Goal: Information Seeking & Learning: Learn about a topic

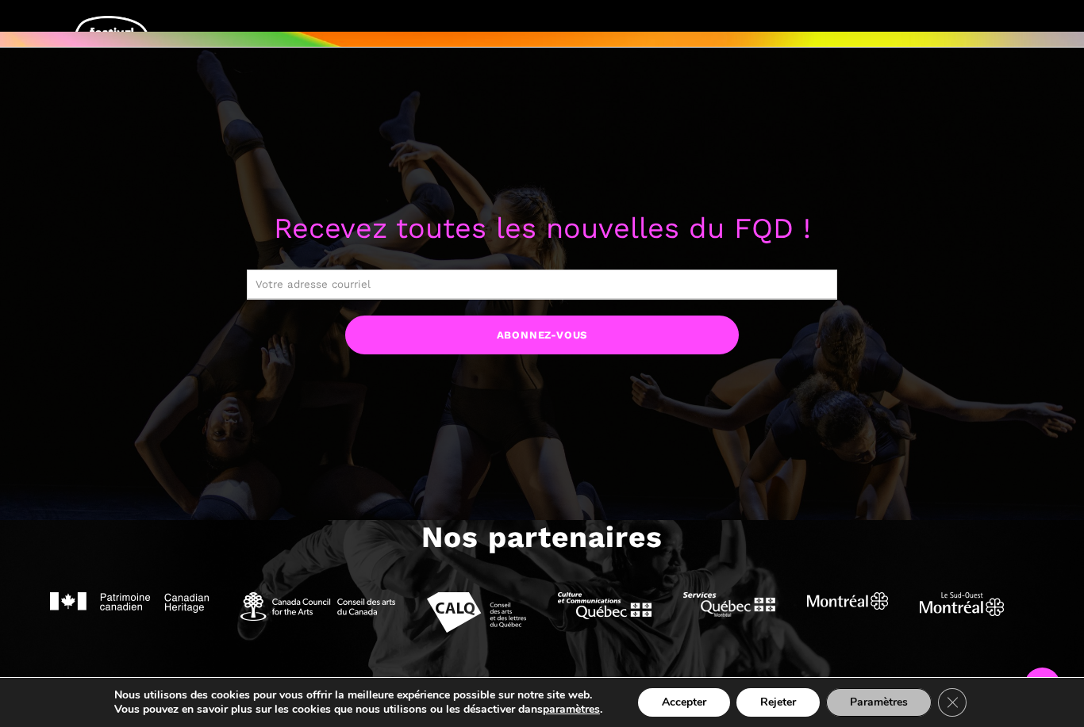
scroll to position [741, 0]
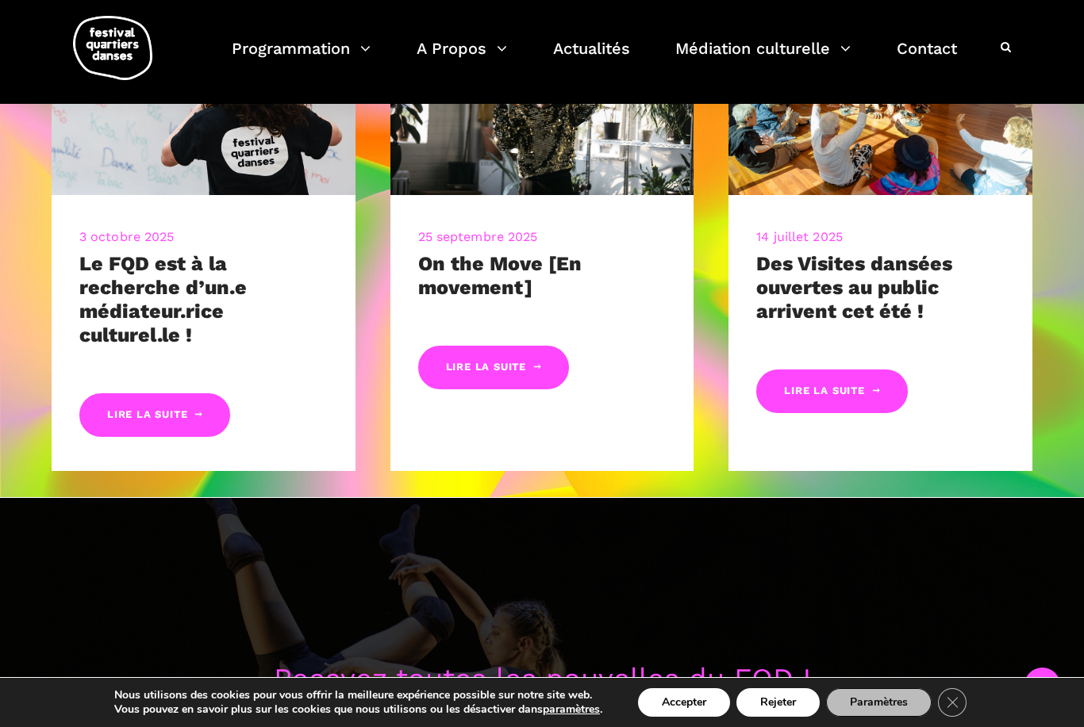
click at [692, 717] on button "Accepter" at bounding box center [684, 702] width 92 height 29
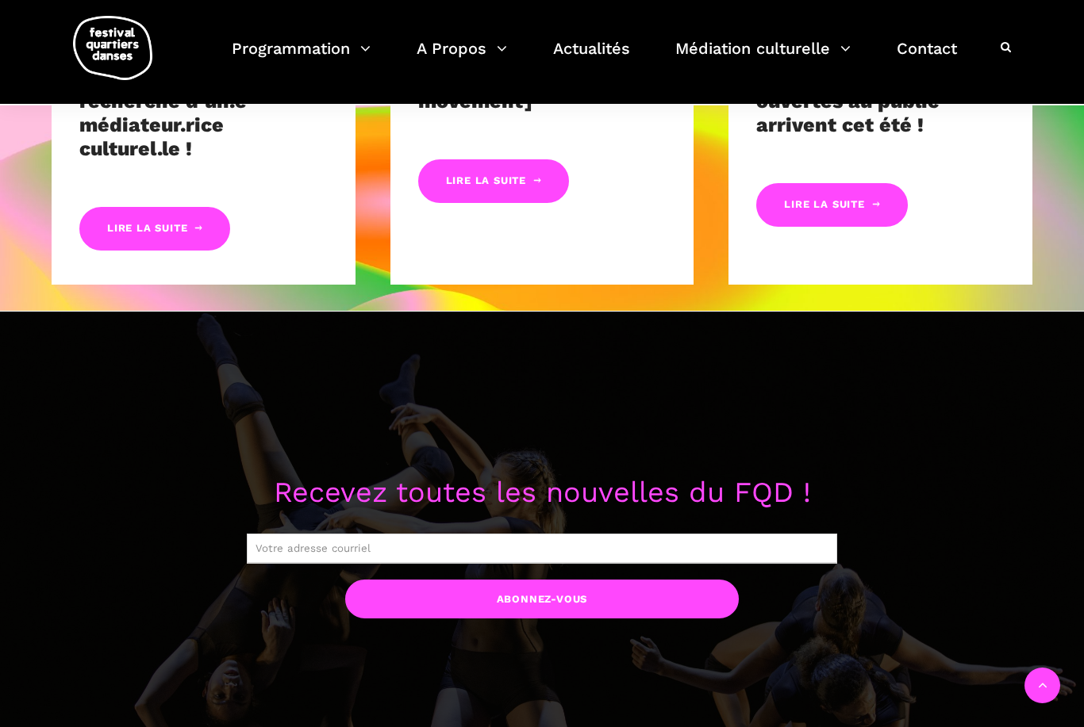
scroll to position [1193, 0]
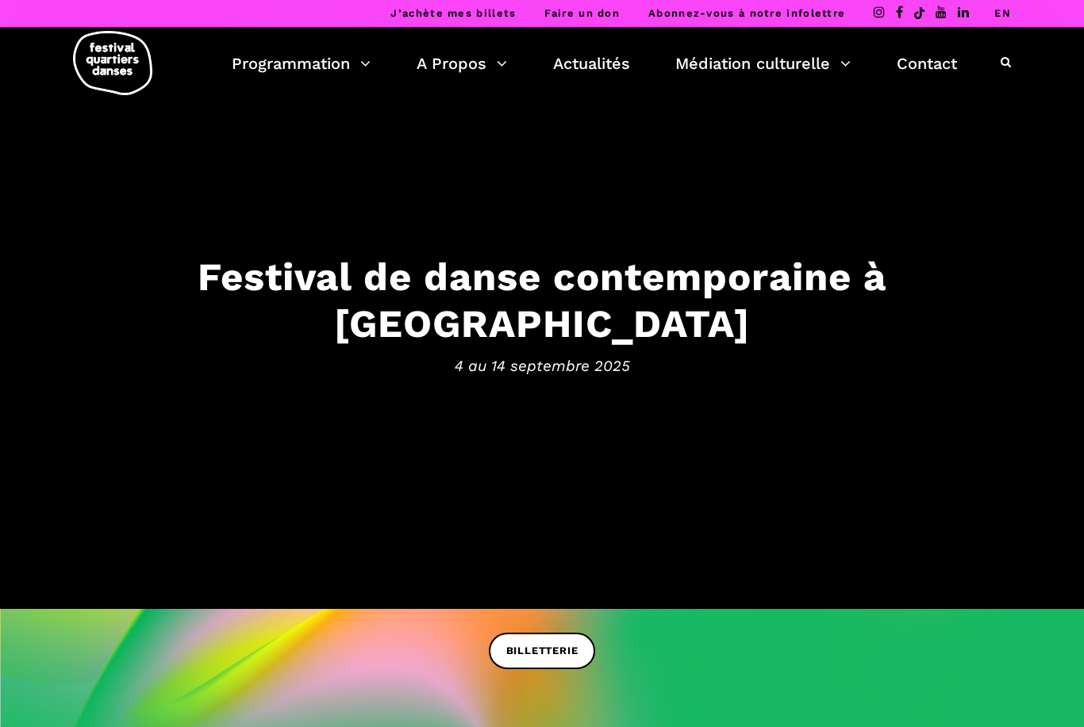
click at [999, 16] on link "EN" at bounding box center [1002, 13] width 17 height 12
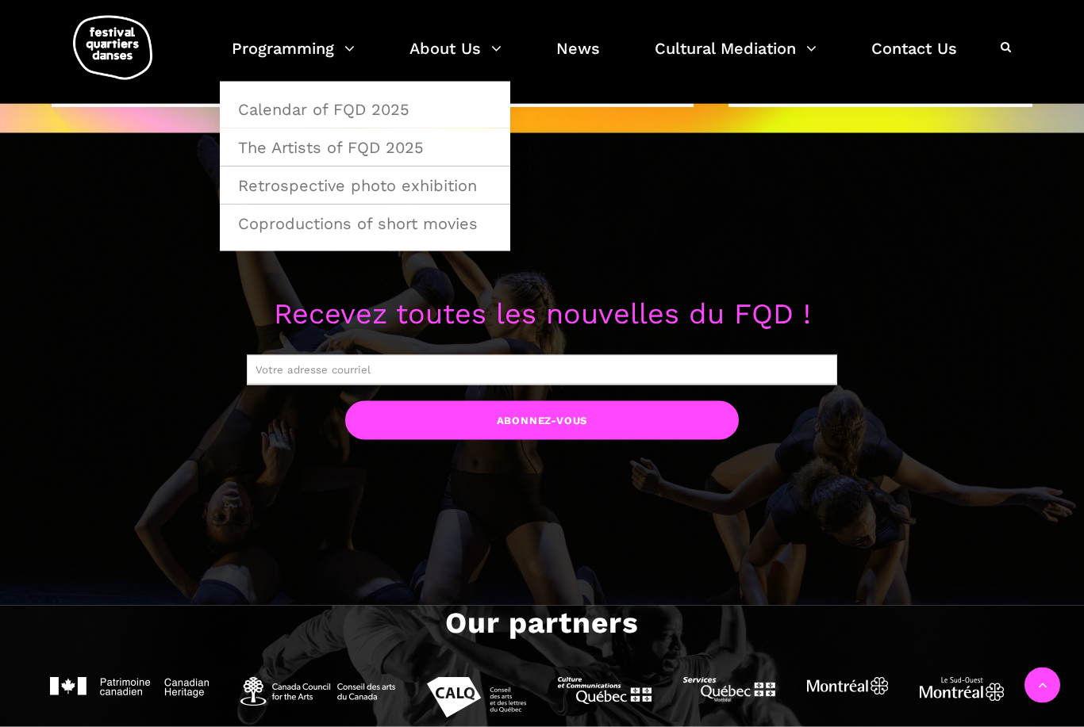
scroll to position [1164, 0]
click at [335, 52] on link "Programming" at bounding box center [293, 58] width 123 height 47
click at [397, 114] on link "Calendar of FQD 2025" at bounding box center [364, 109] width 273 height 36
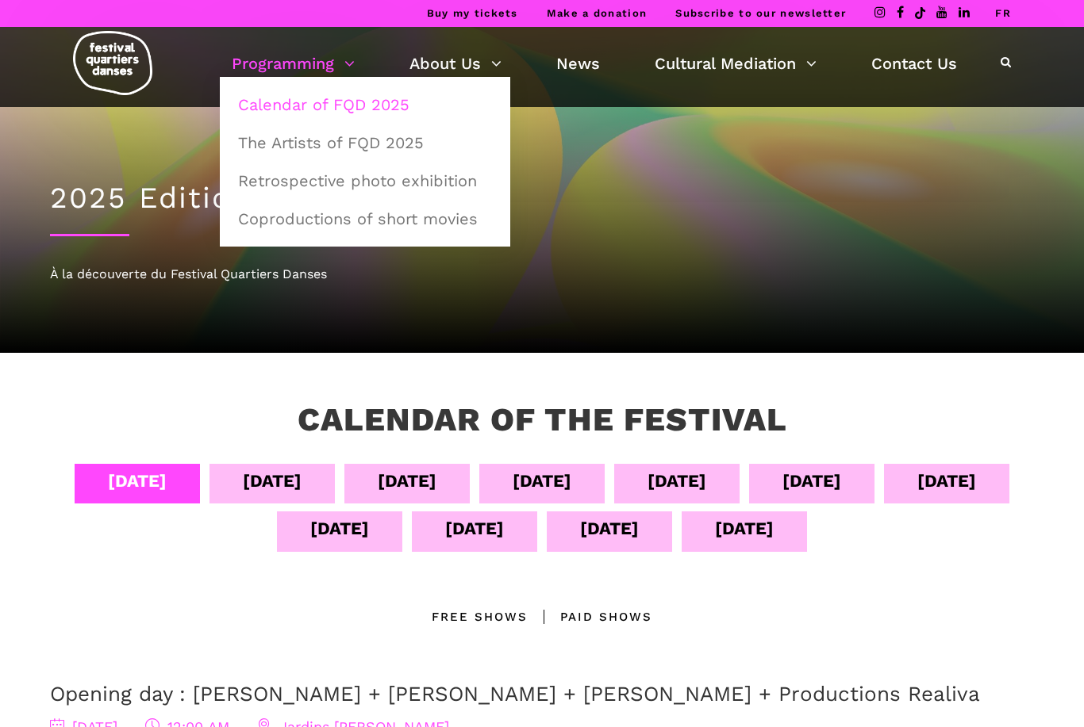
click at [333, 60] on link "Programming" at bounding box center [293, 63] width 123 height 27
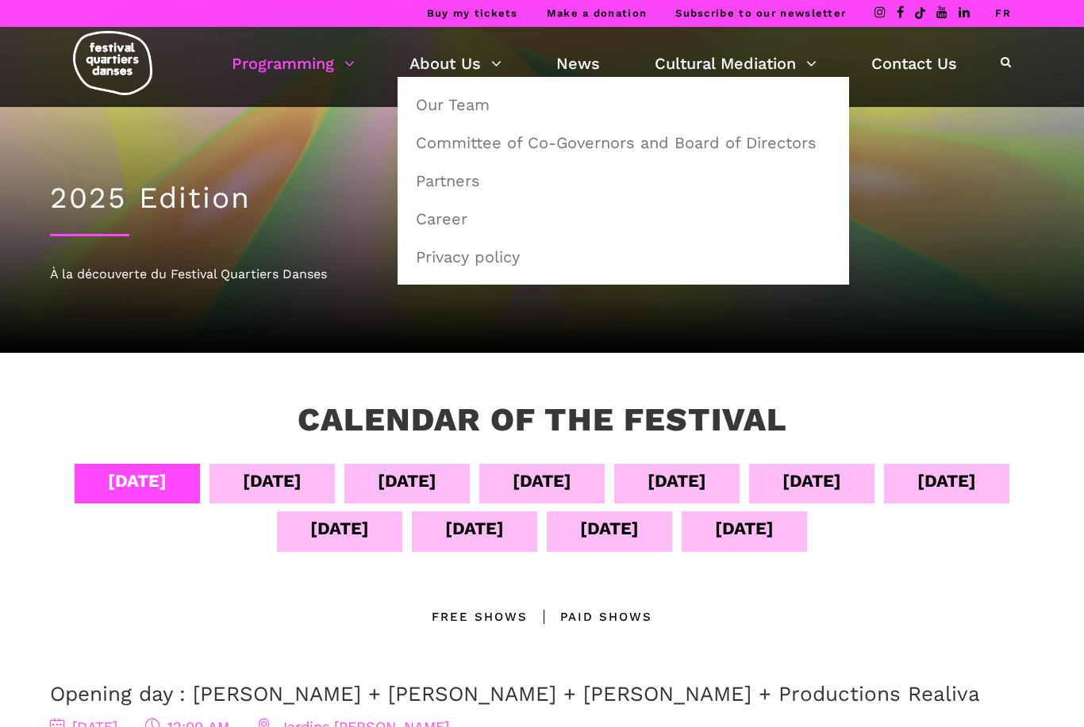
click at [583, 60] on link "News" at bounding box center [578, 63] width 44 height 27
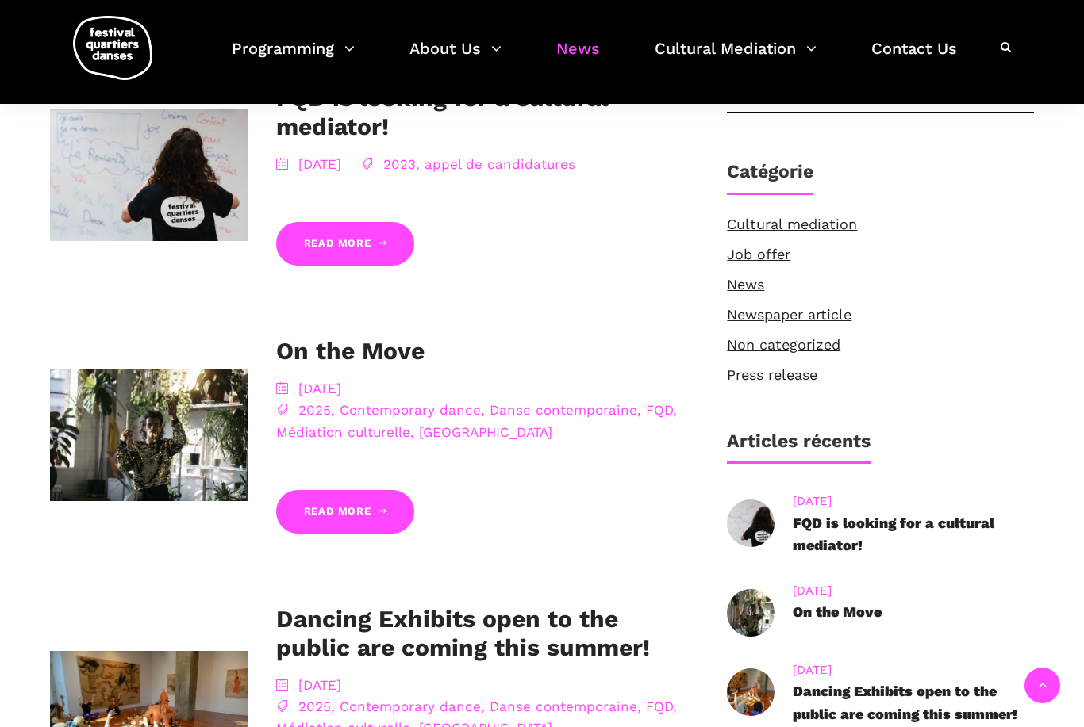
scroll to position [360, 0]
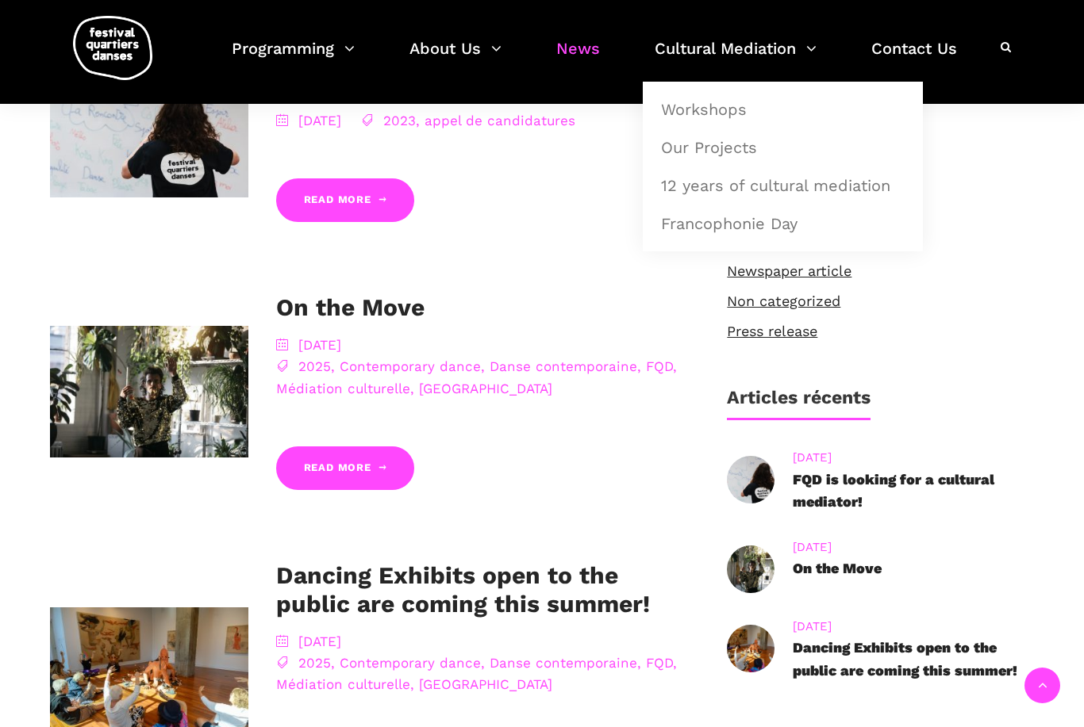
click at [924, 51] on link "Contact Us" at bounding box center [914, 58] width 86 height 47
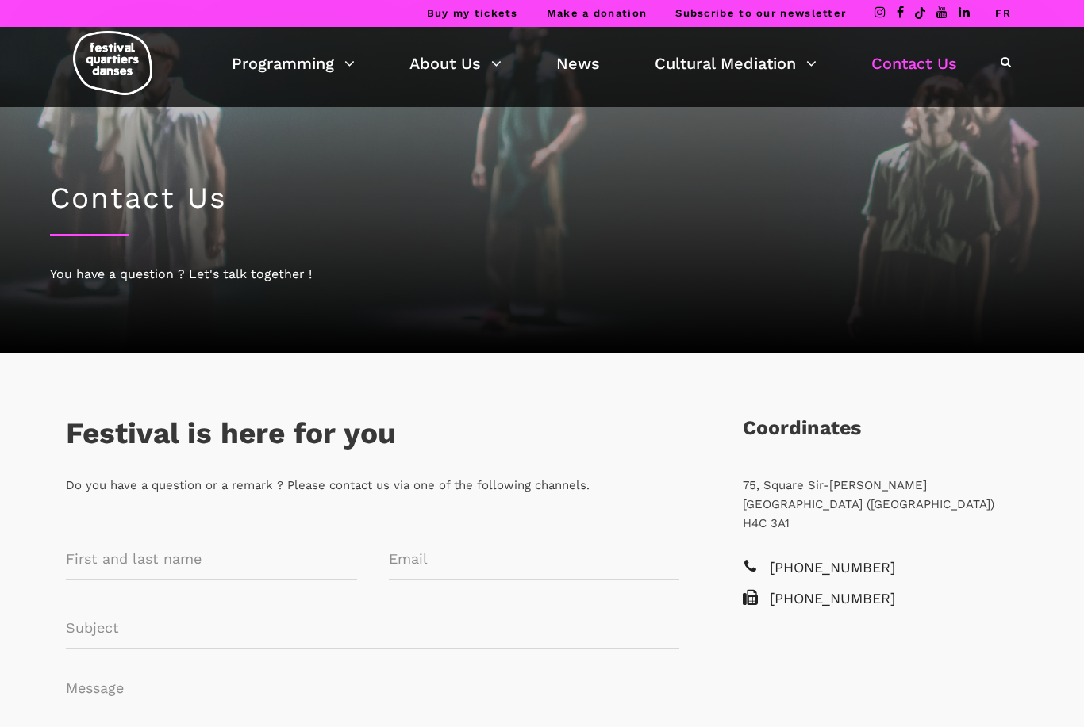
click at [785, 68] on link "Cultural Mediation" at bounding box center [735, 63] width 162 height 27
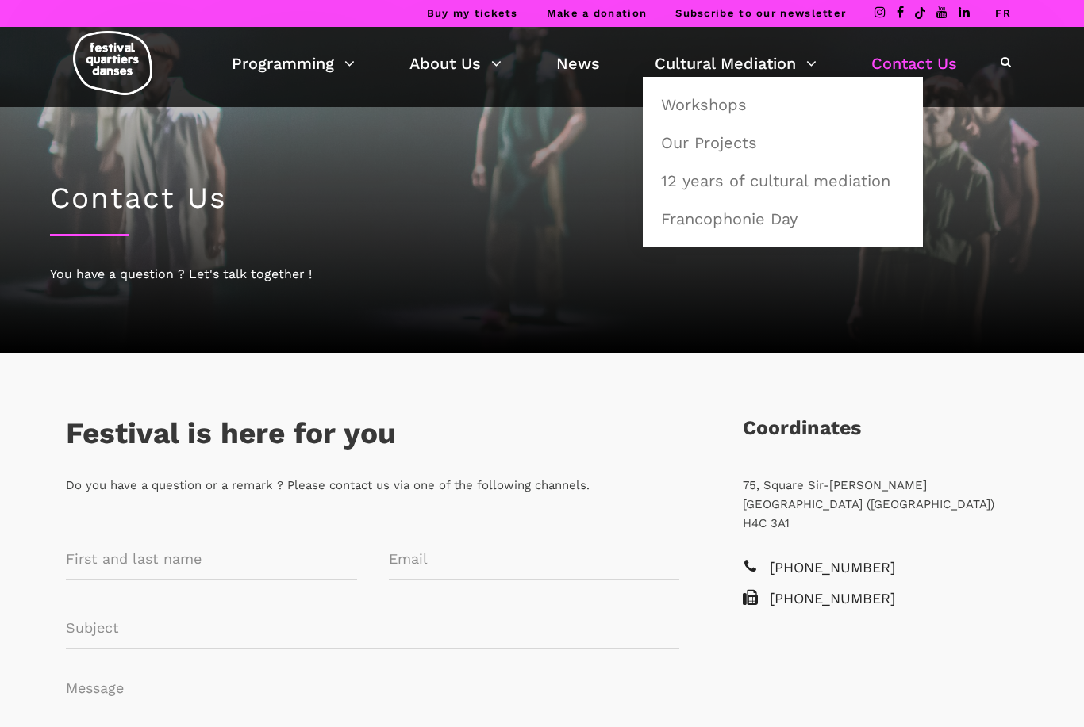
click at [720, 133] on link "Our Projects" at bounding box center [782, 143] width 263 height 36
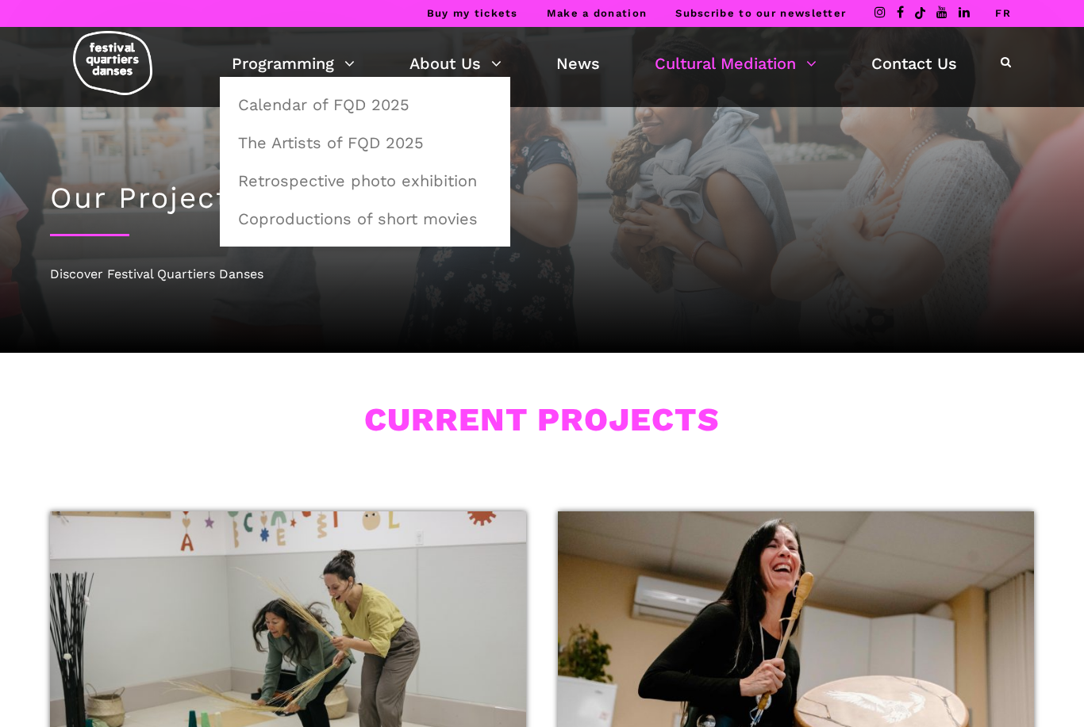
click at [408, 152] on link "The Artists of FQD 2025" at bounding box center [364, 143] width 273 height 36
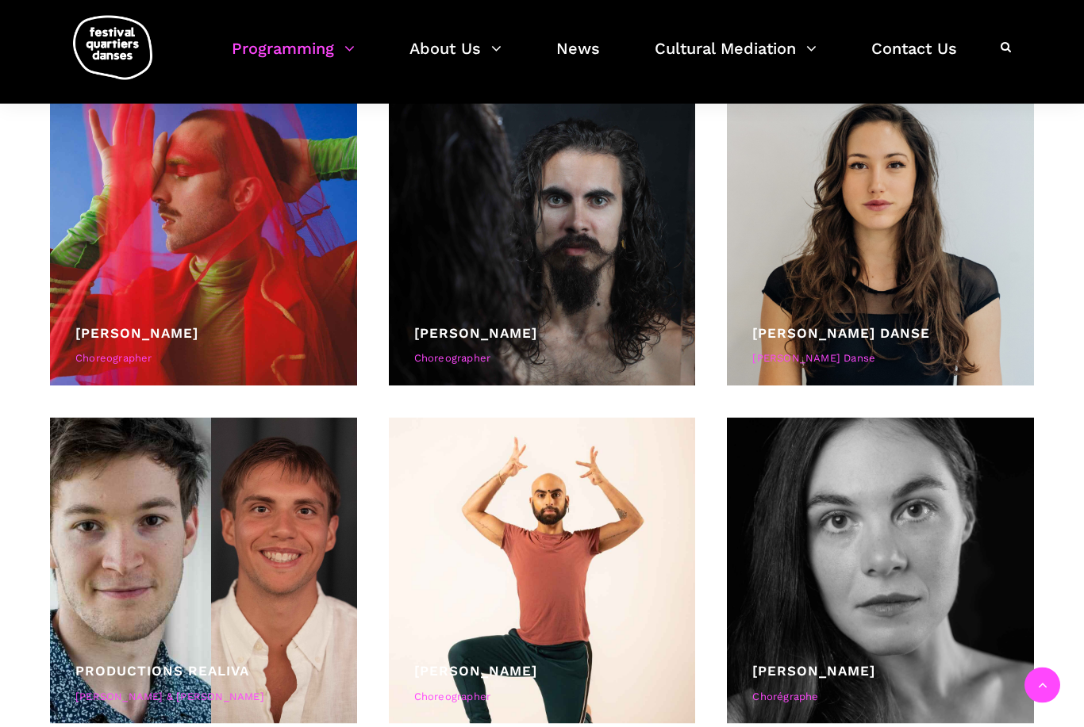
scroll to position [5544, 0]
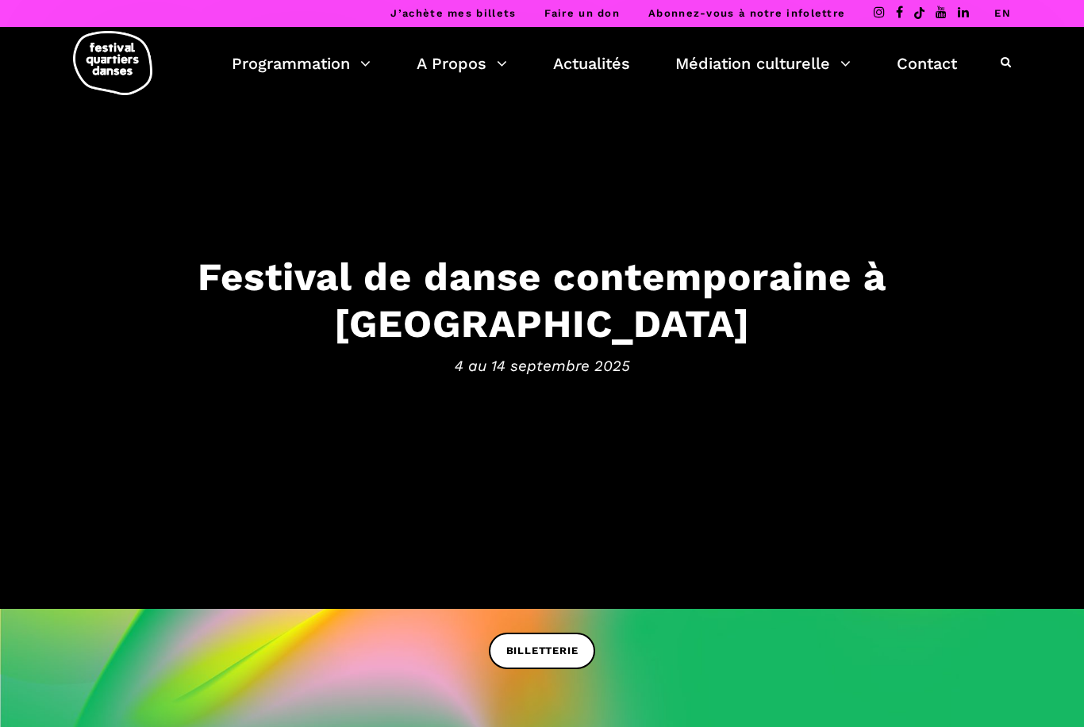
click at [1005, 9] on link "EN" at bounding box center [1002, 13] width 17 height 12
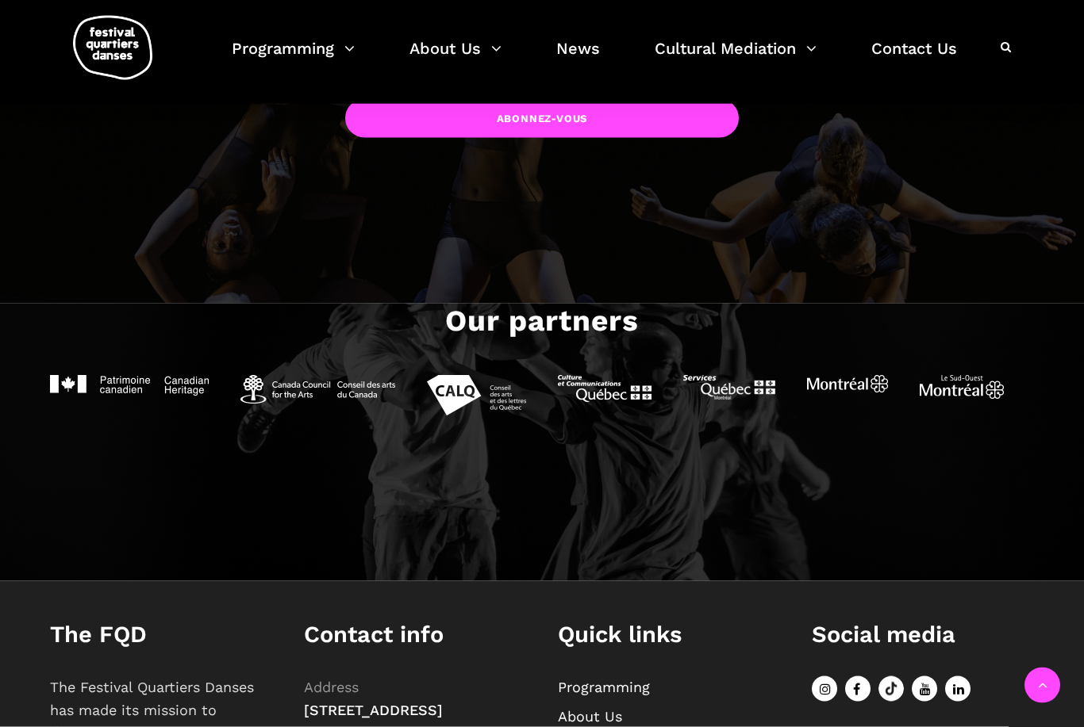
scroll to position [1466, 0]
click at [562, 46] on link "News" at bounding box center [578, 58] width 44 height 47
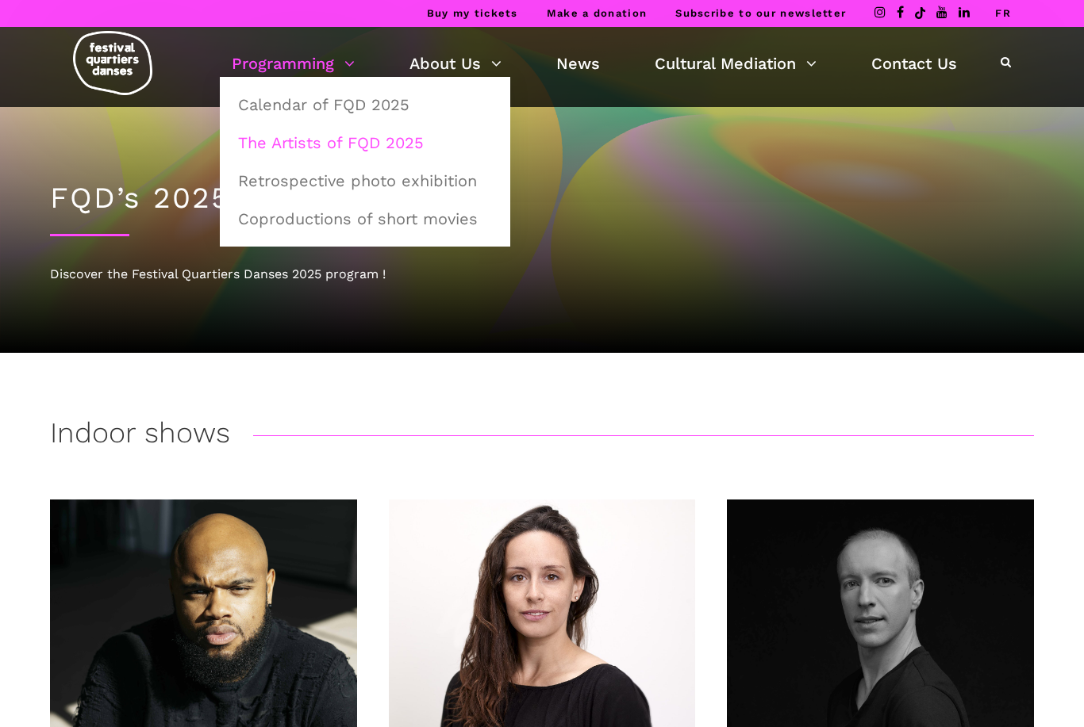
click at [380, 104] on link "Calendar of FQD 2025" at bounding box center [364, 104] width 273 height 36
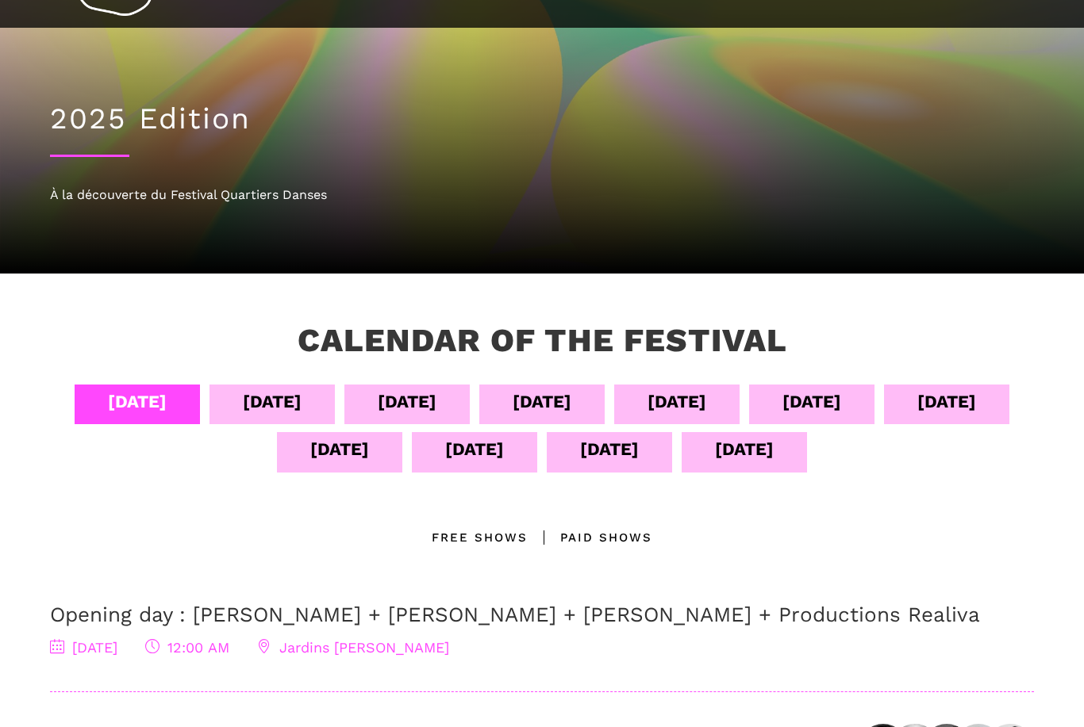
scroll to position [171, 0]
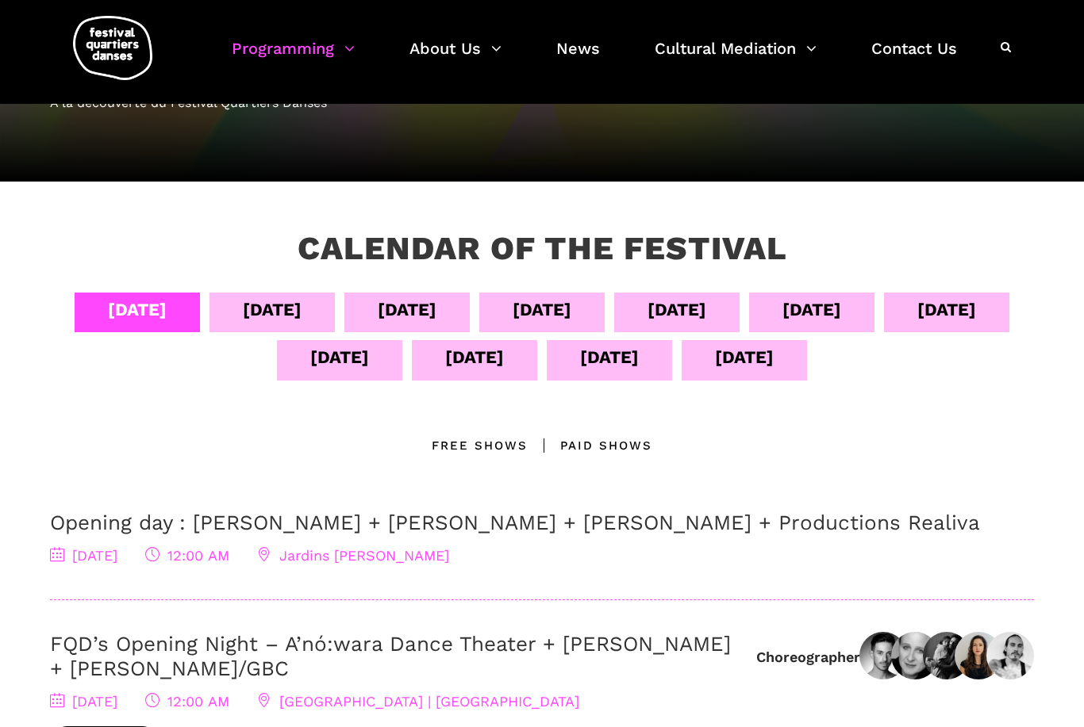
click at [807, 373] on div "[DATE]" at bounding box center [743, 360] width 125 height 40
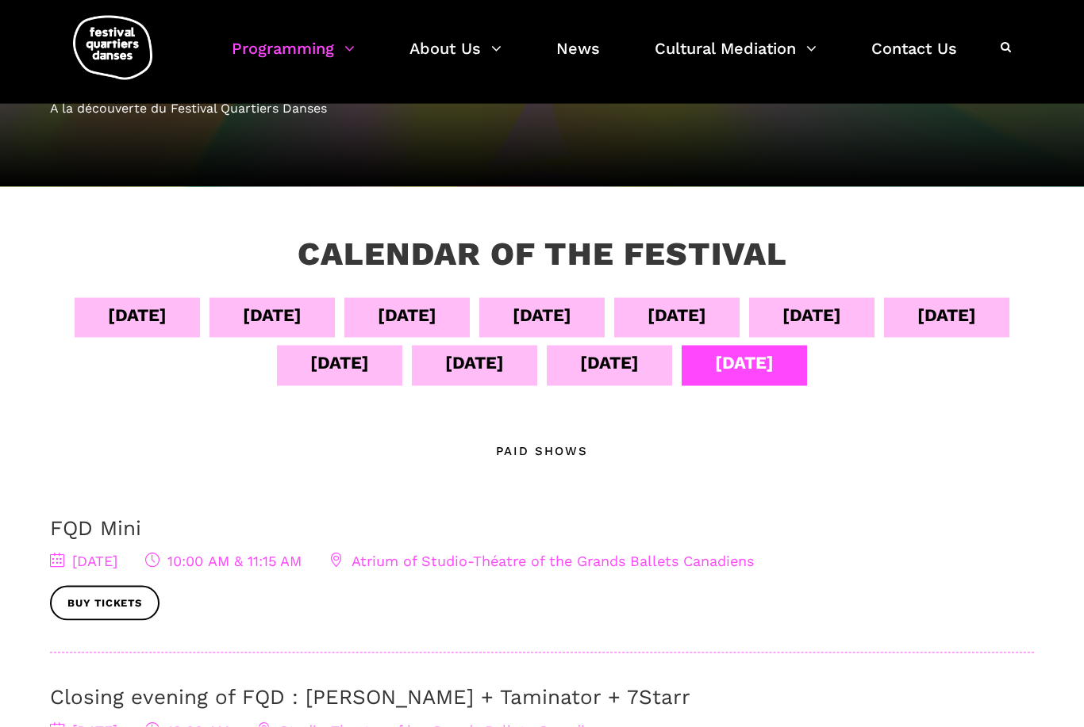
scroll to position [167, 0]
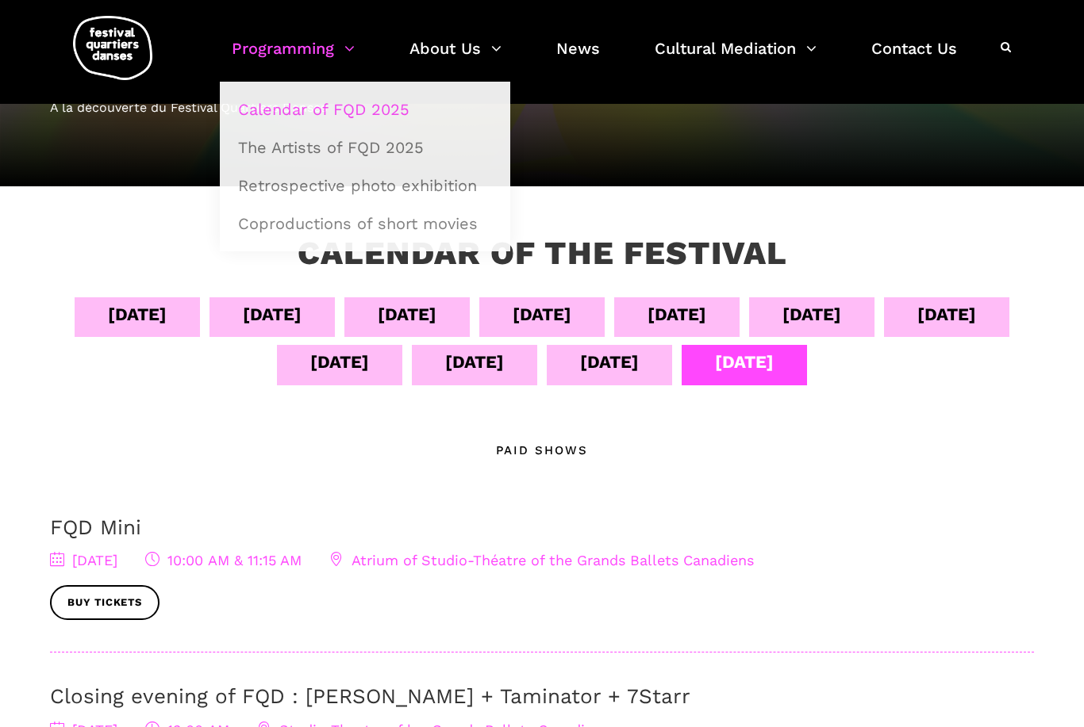
click at [248, 38] on link "Programming" at bounding box center [293, 58] width 123 height 47
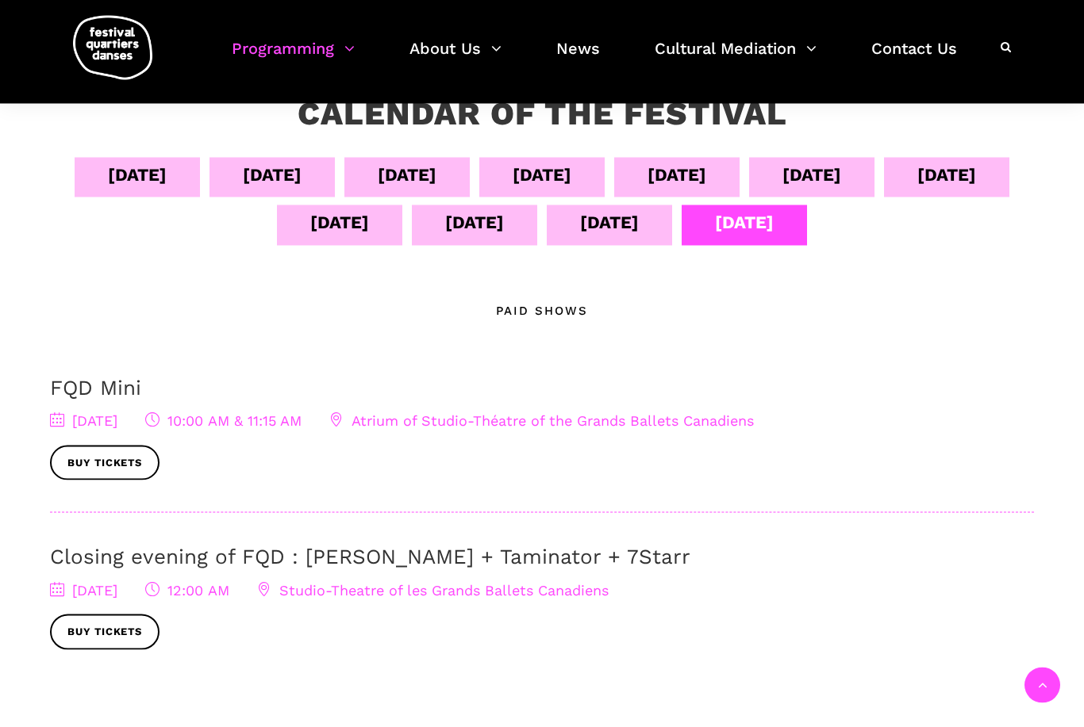
scroll to position [349, 0]
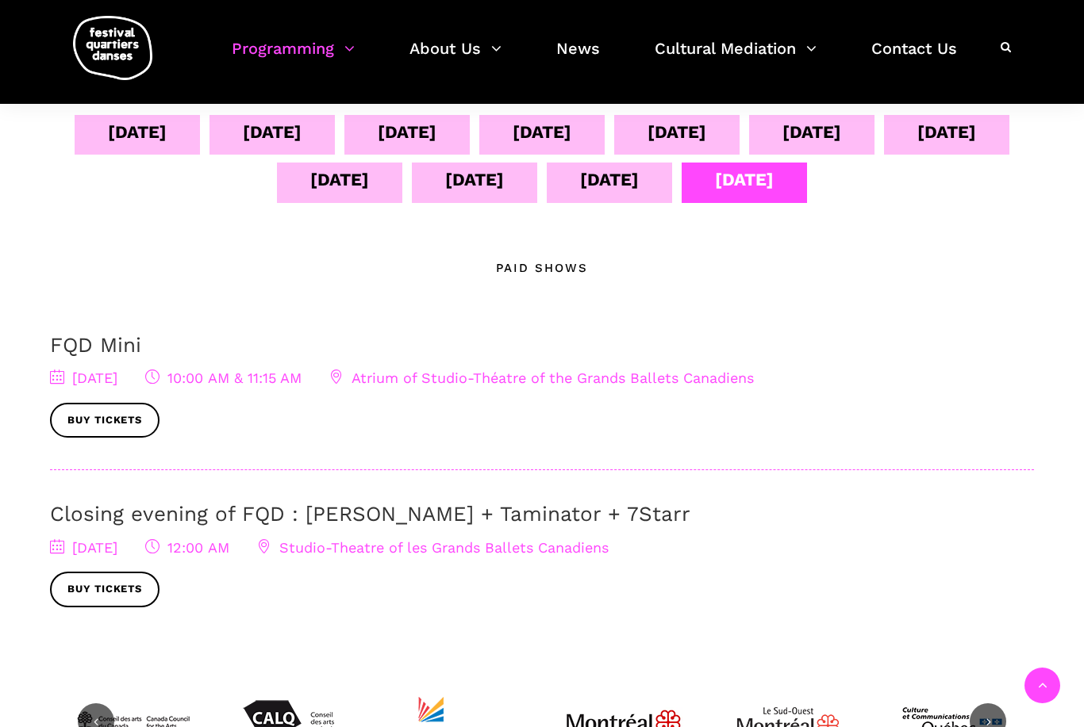
click at [215, 161] on div "Sept 04 Sept 05 Sept 06 Sept 07 Sept 08 Sept 09 Sept 10 Sept 11 Sept 12 Sept 13…" at bounding box center [542, 162] width 984 height 95
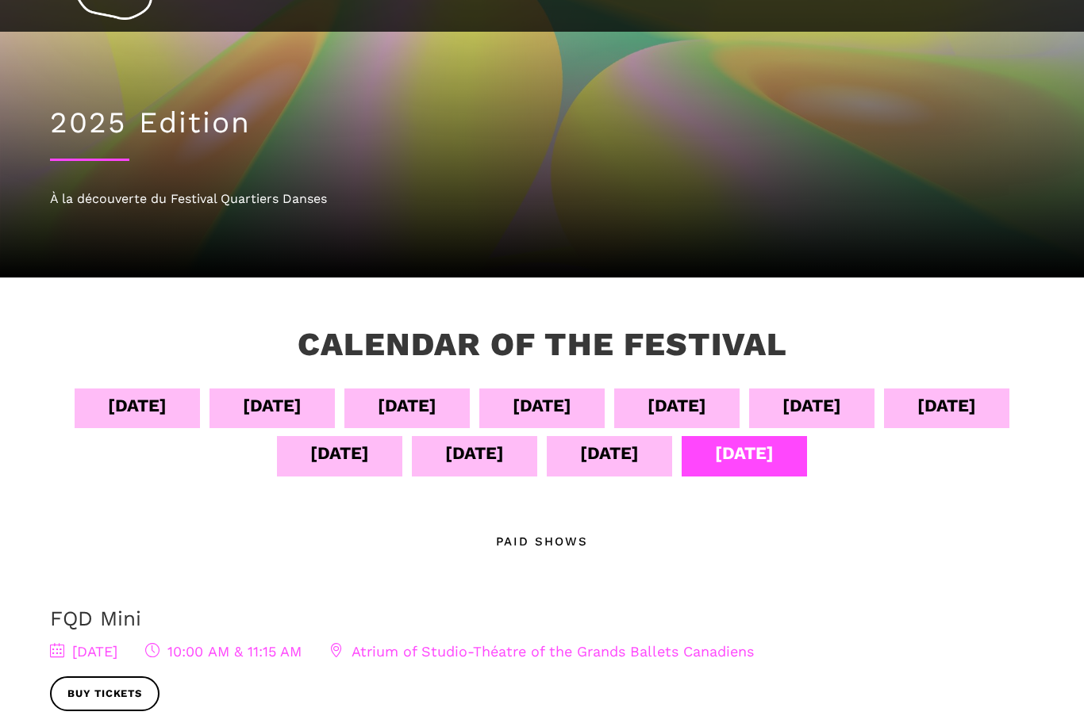
scroll to position [0, 0]
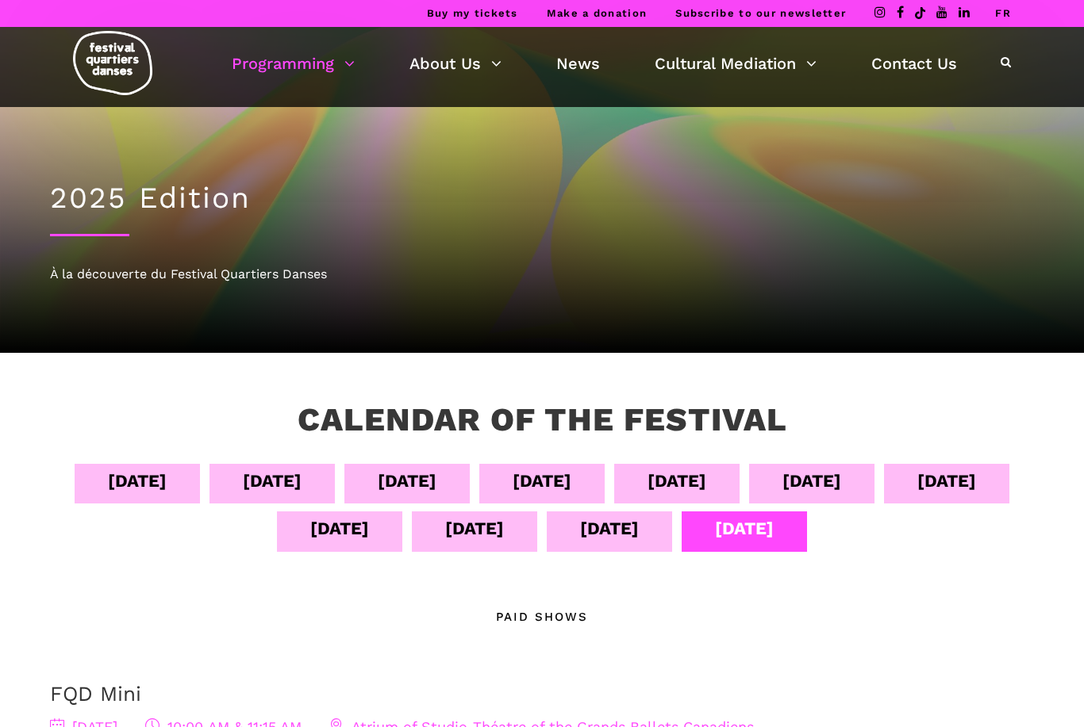
click at [685, 478] on div "Sept 04 Sept 05 Sept 06 Sept 07 Sept 08 Sept 09 Sept 10 Sept 11 Sept 12 Sept 13…" at bounding box center [542, 511] width 984 height 95
click at [706, 480] on div "Sept 08" at bounding box center [676, 481] width 59 height 28
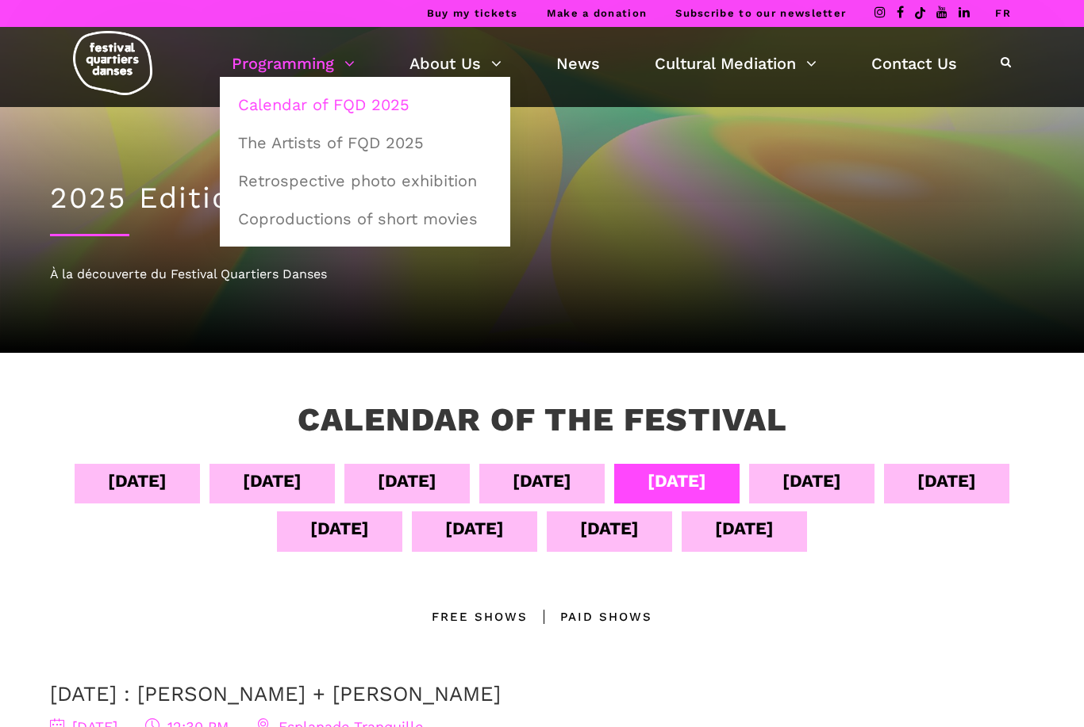
click at [262, 65] on link "Programming" at bounding box center [293, 63] width 123 height 27
click at [241, 137] on link "The Artists of FQD 2025" at bounding box center [364, 143] width 273 height 36
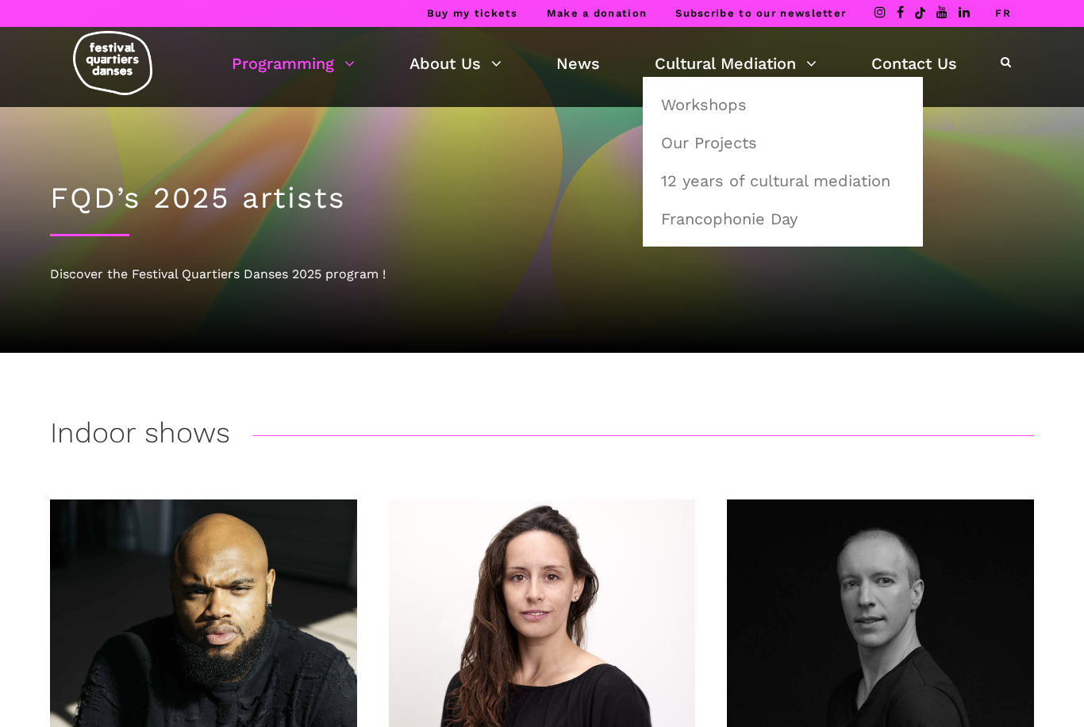
click at [798, 60] on link "Cultural Mediation" at bounding box center [735, 63] width 162 height 27
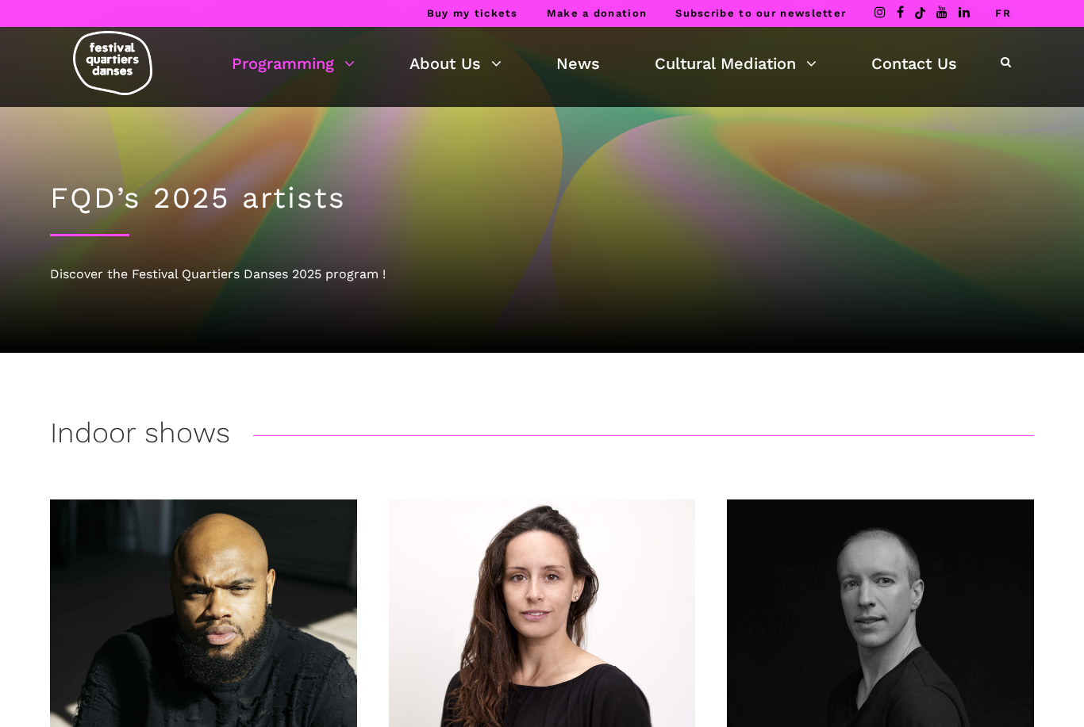
click at [925, 86] on div "Programming Calendar of FQD 2025 The Artists of FQD 2025 Retrospective photo ex…" at bounding box center [542, 67] width 1060 height 80
click at [917, 65] on link "Contact Us" at bounding box center [914, 63] width 86 height 27
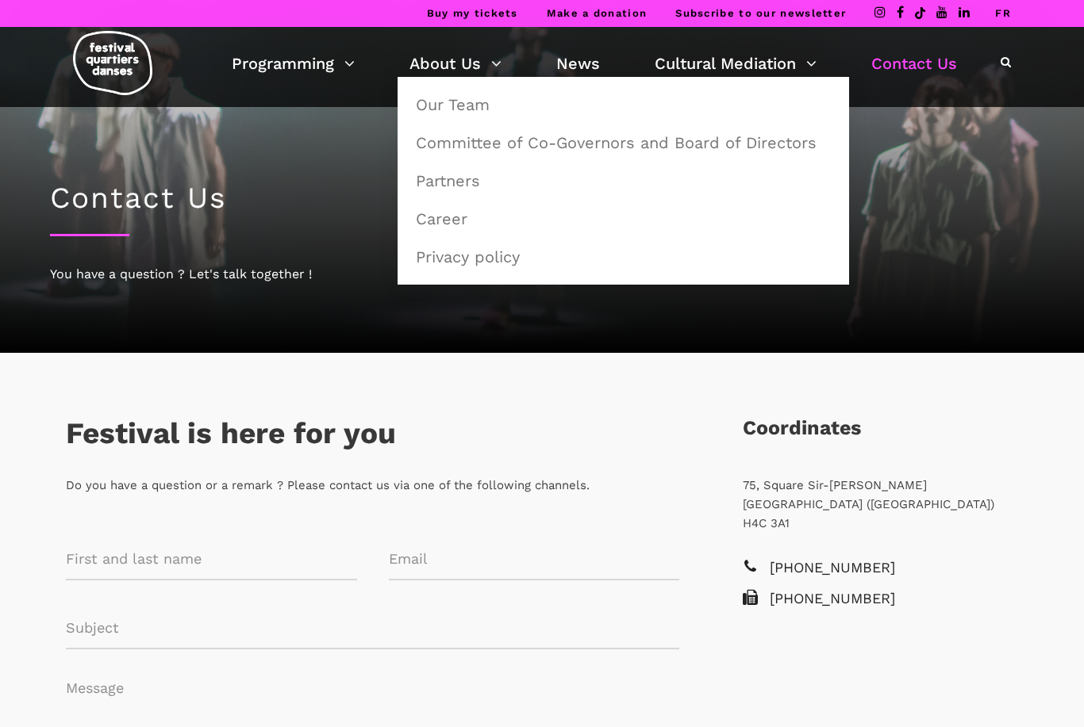
click at [470, 103] on link "Our Team" at bounding box center [623, 104] width 434 height 36
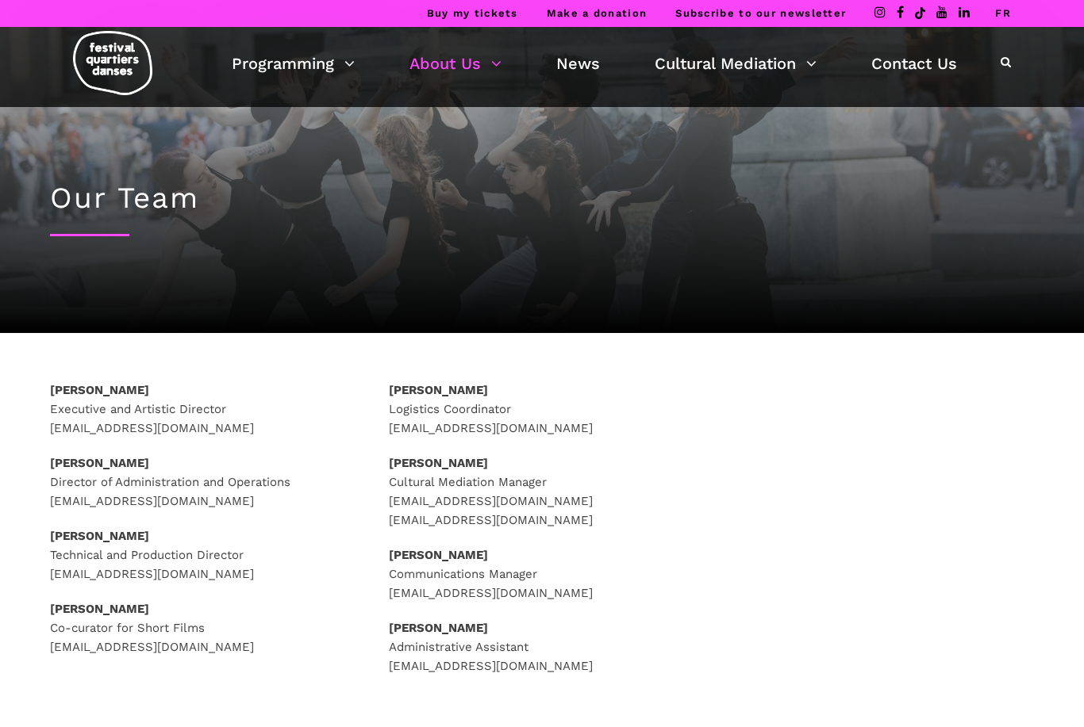
click at [489, 53] on link "About Us" at bounding box center [455, 63] width 92 height 27
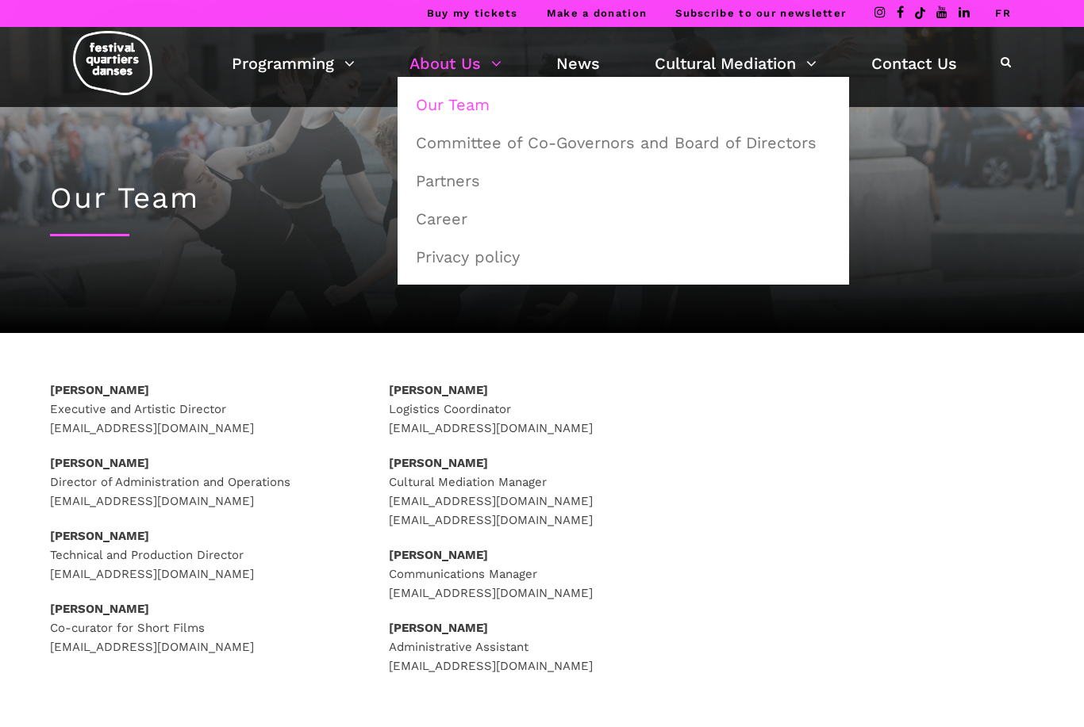
click at [451, 232] on link "Career" at bounding box center [623, 219] width 434 height 36
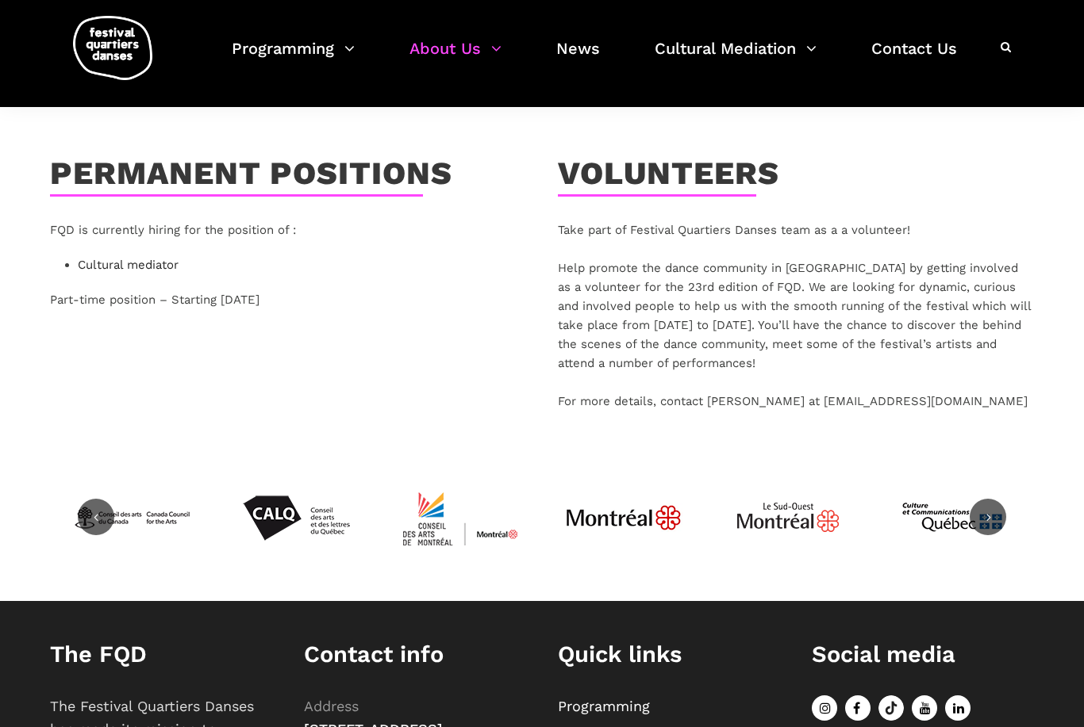
scroll to position [420, 0]
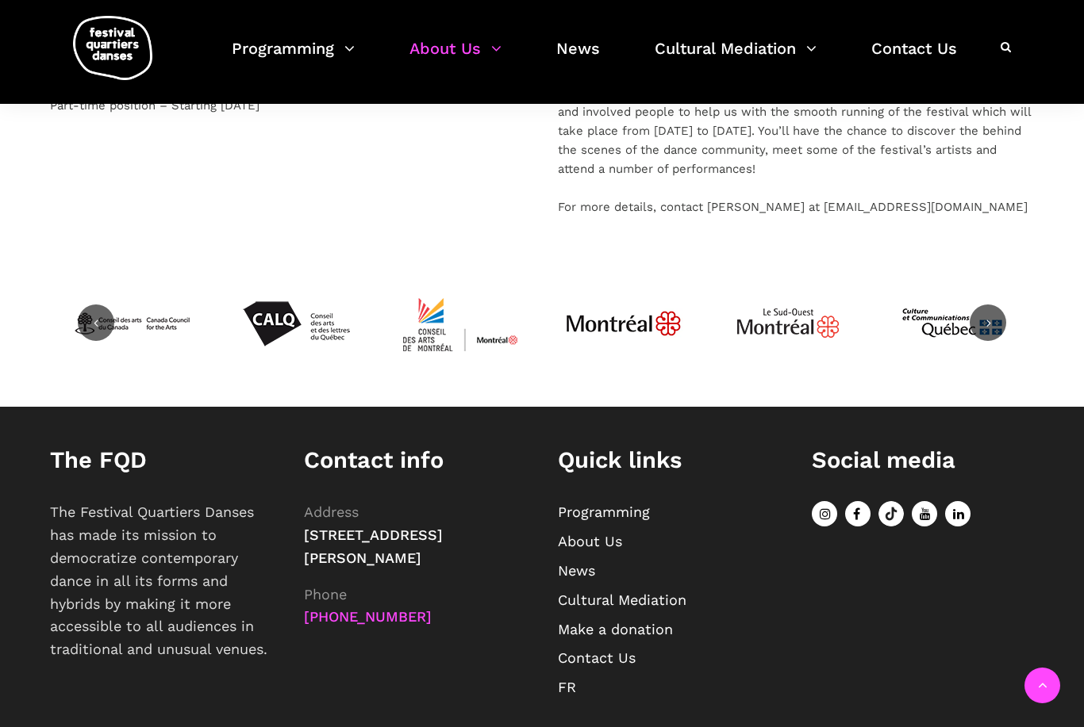
click at [233, 654] on p "The Festival Quartiers Danses has made its mission to democratize contemporary …" at bounding box center [161, 581] width 222 height 160
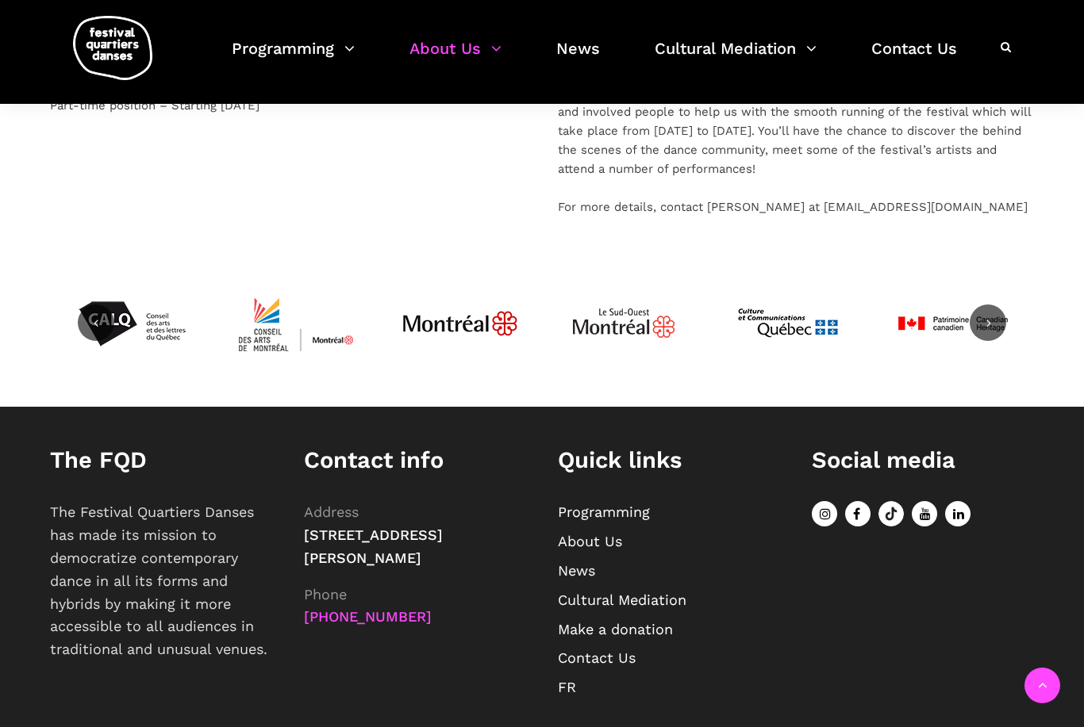
click at [811, 519] on link at bounding box center [827, 513] width 33 height 17
